Goal: Transaction & Acquisition: Purchase product/service

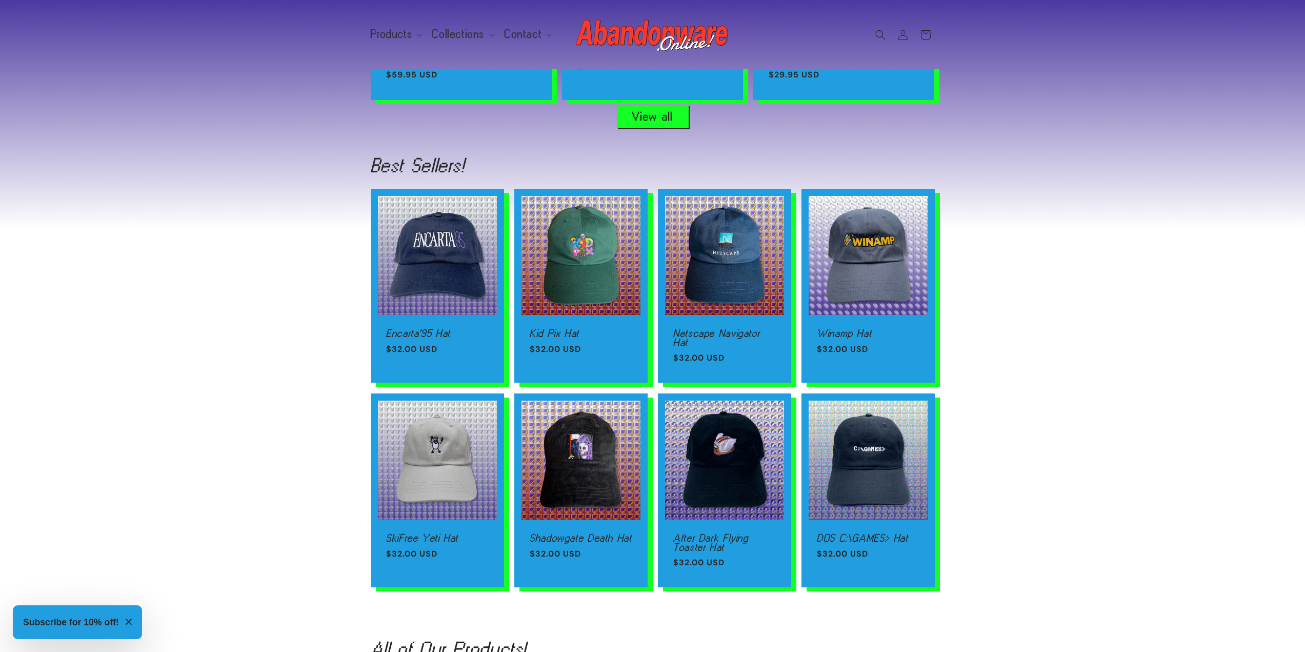
scroll to position [0, 1305]
click at [432, 533] on link "SkiFree Yeti Hat" at bounding box center [437, 537] width 103 height 9
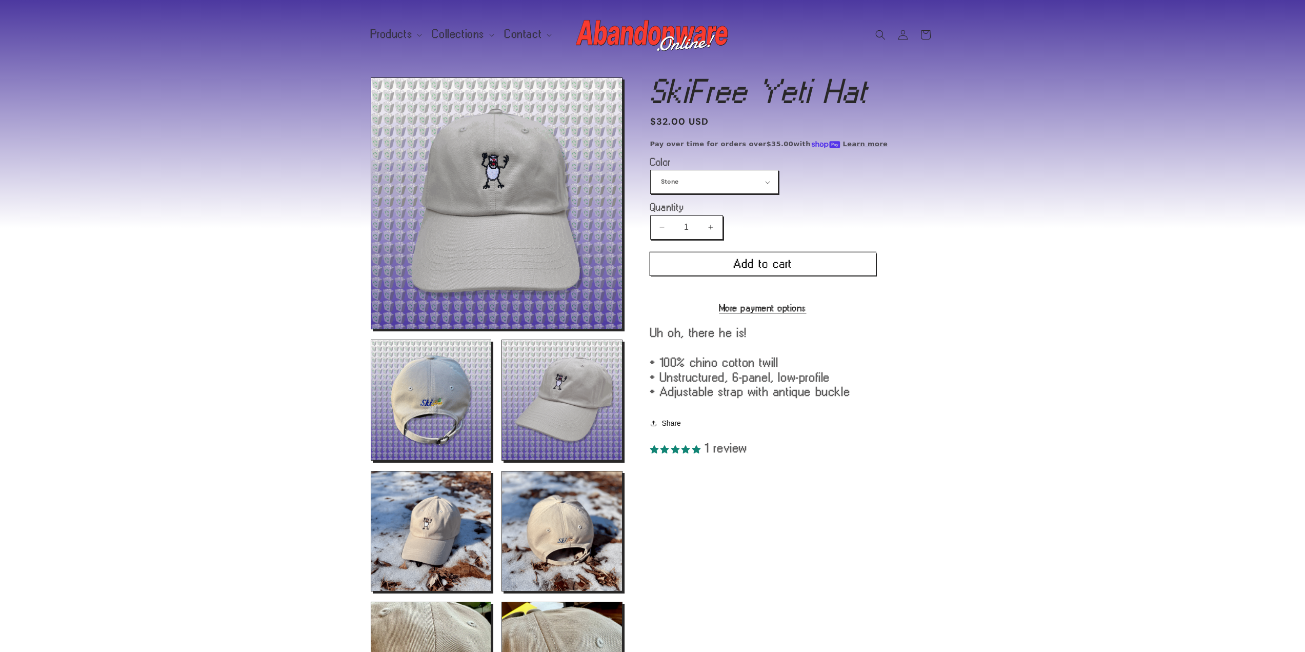
click at [767, 262] on button "Add to cart" at bounding box center [763, 263] width 226 height 23
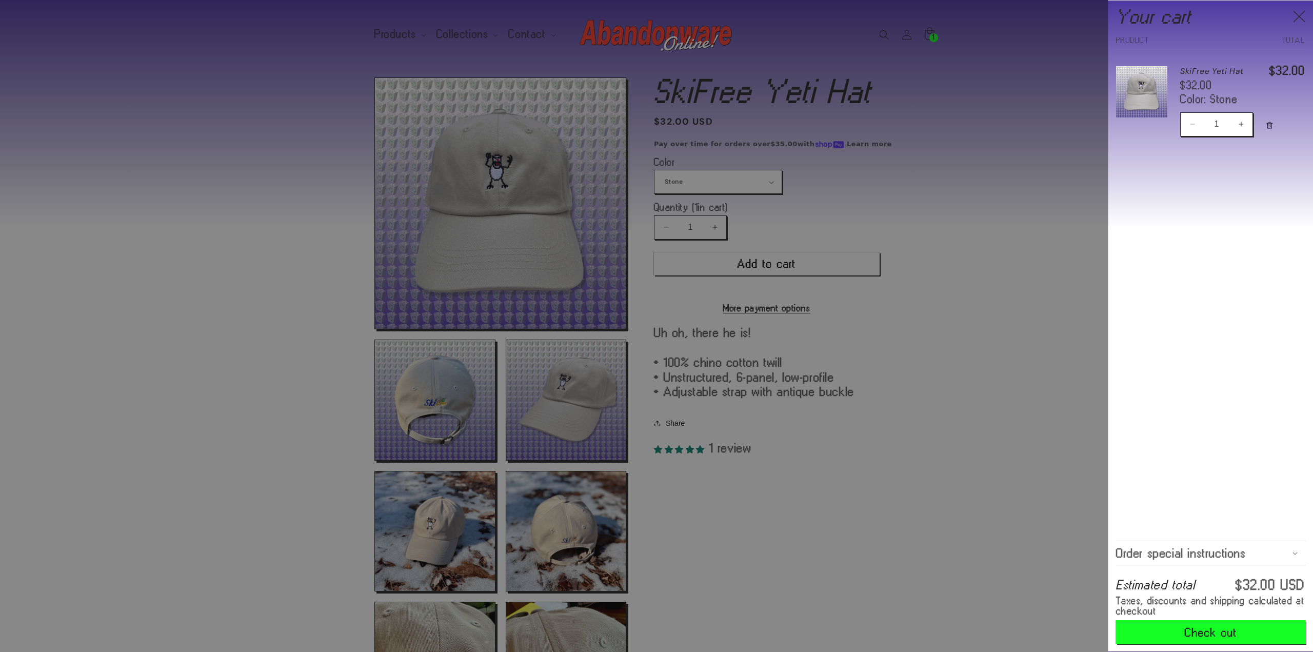
click at [1175, 626] on button "Check out" at bounding box center [1210, 632] width 189 height 23
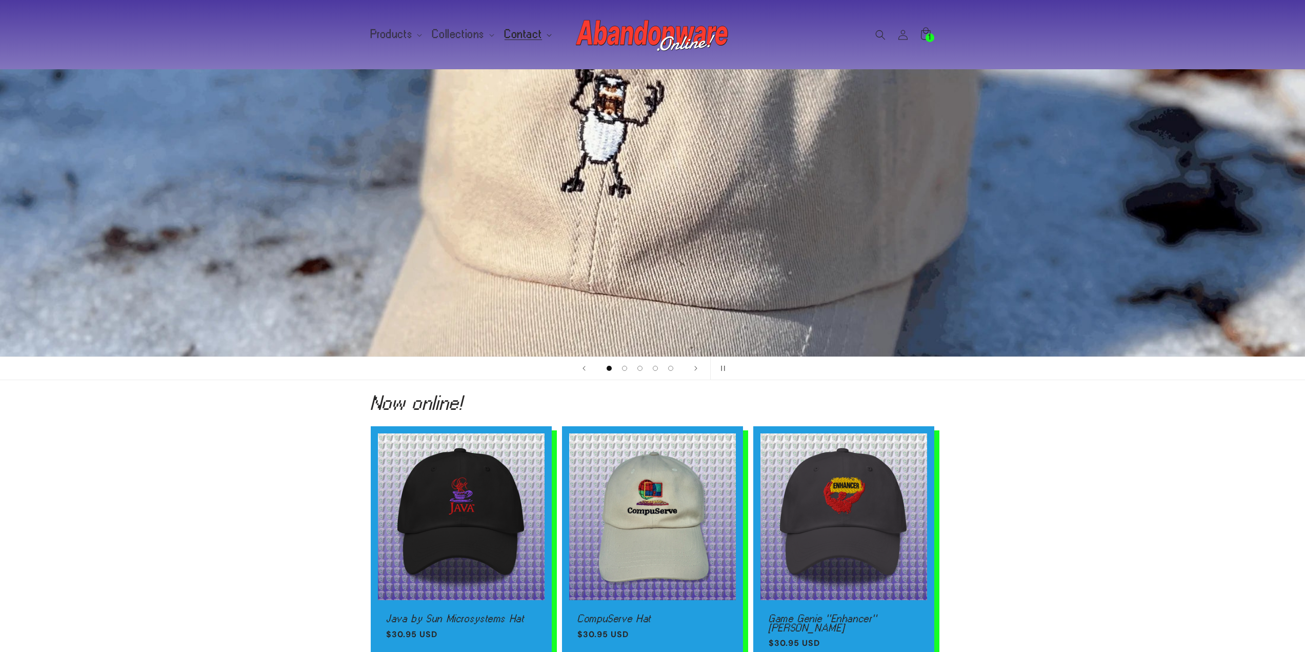
click at [532, 36] on span "Contact" at bounding box center [523, 34] width 37 height 9
click at [526, 58] on link "Contact us!" at bounding box center [550, 59] width 102 height 17
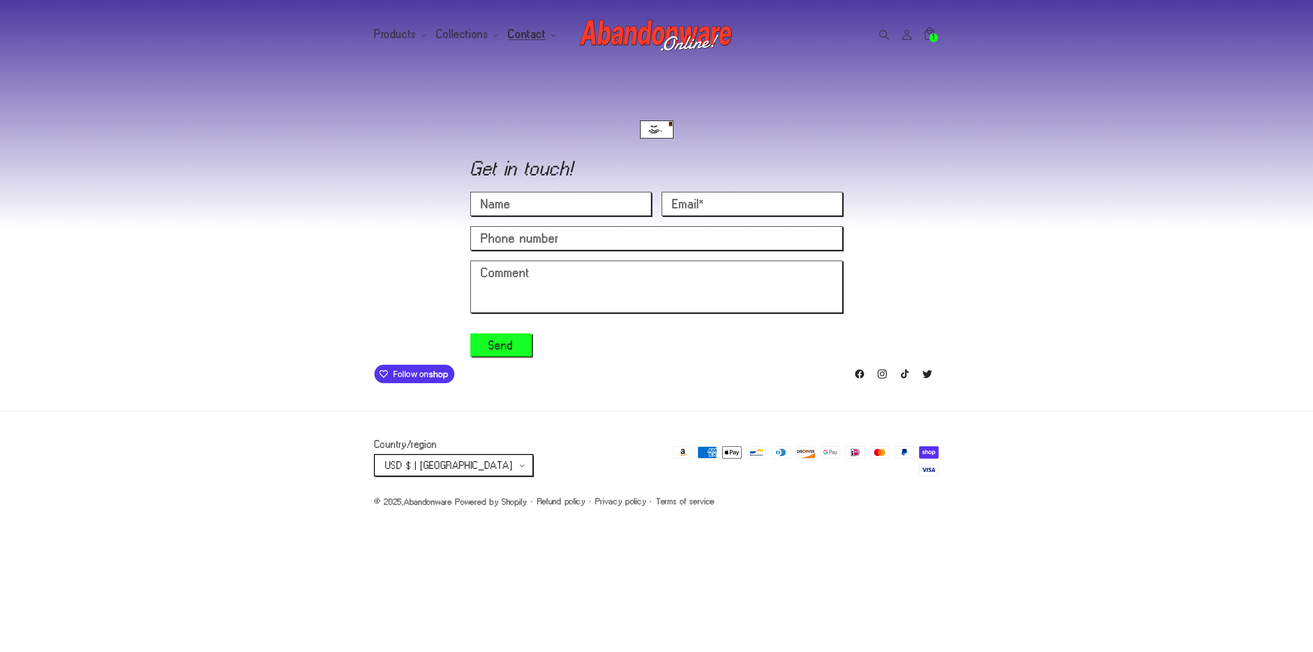
click at [520, 466] on icon "button" at bounding box center [522, 465] width 5 height 3
click at [802, 584] on div "Facebook Instagram TikTok Twitter Country/region USD $ | [GEOGRAPHIC_DATA] AUD …" at bounding box center [656, 505] width 1313 height 293
click at [1092, 456] on div "Country/region USD $ | [GEOGRAPHIC_DATA] AUD $ | [GEOGRAPHIC_DATA] EUR € | [GEO…" at bounding box center [656, 458] width 1313 height 95
